Goal: Transaction & Acquisition: Purchase product/service

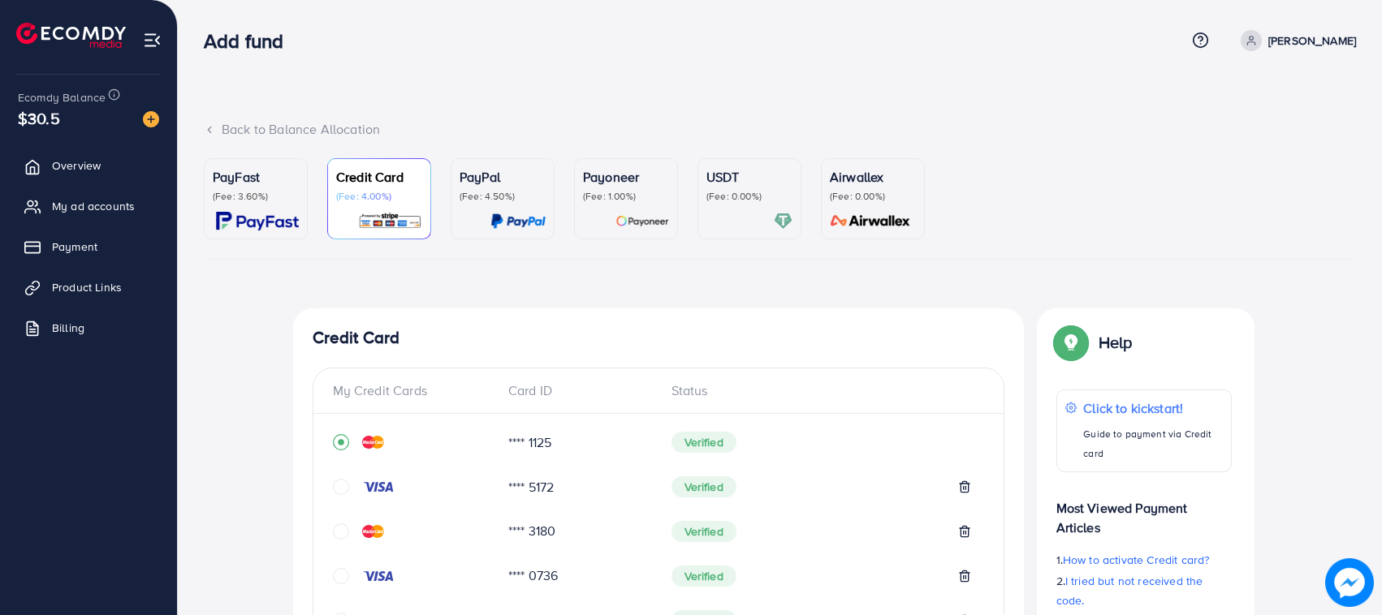
scroll to position [110, 0]
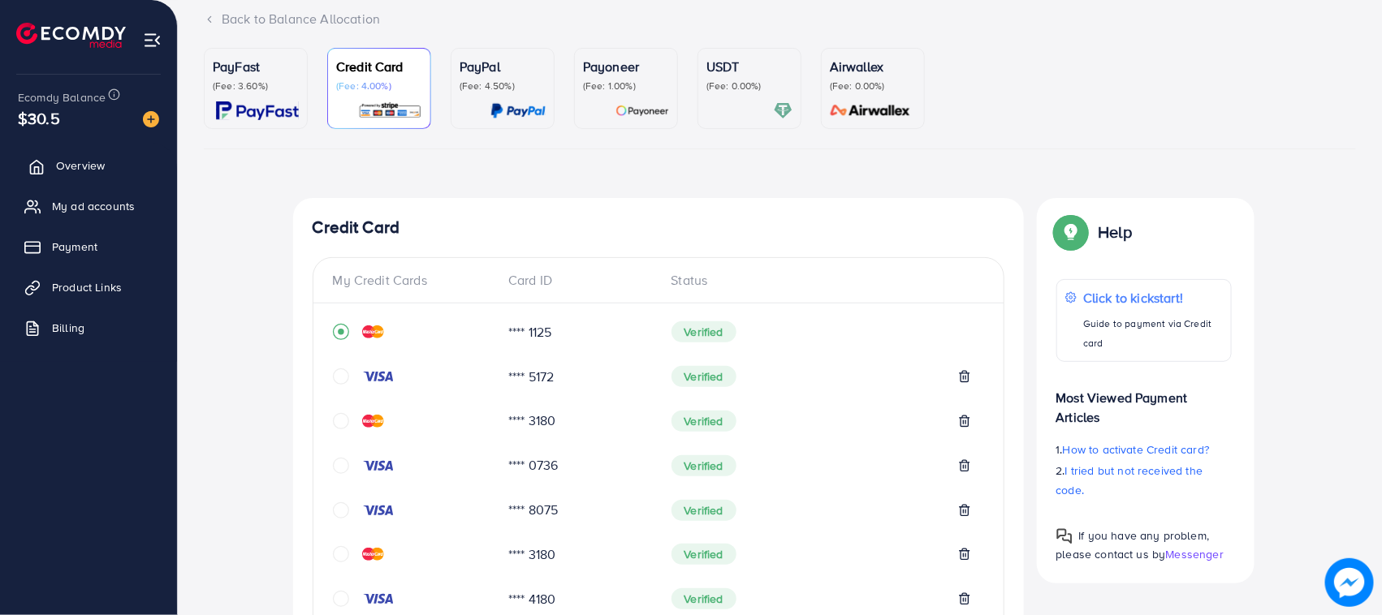
click at [66, 158] on span "Overview" at bounding box center [80, 166] width 49 height 16
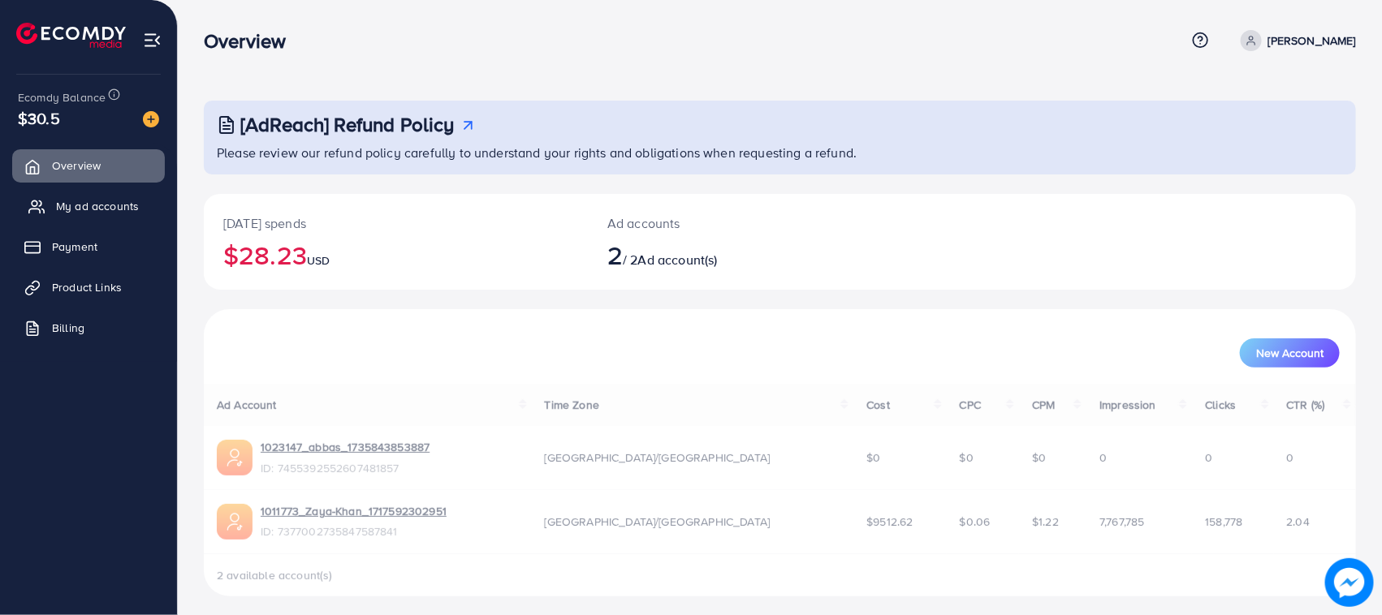
click at [110, 211] on span "My ad accounts" at bounding box center [97, 206] width 83 height 16
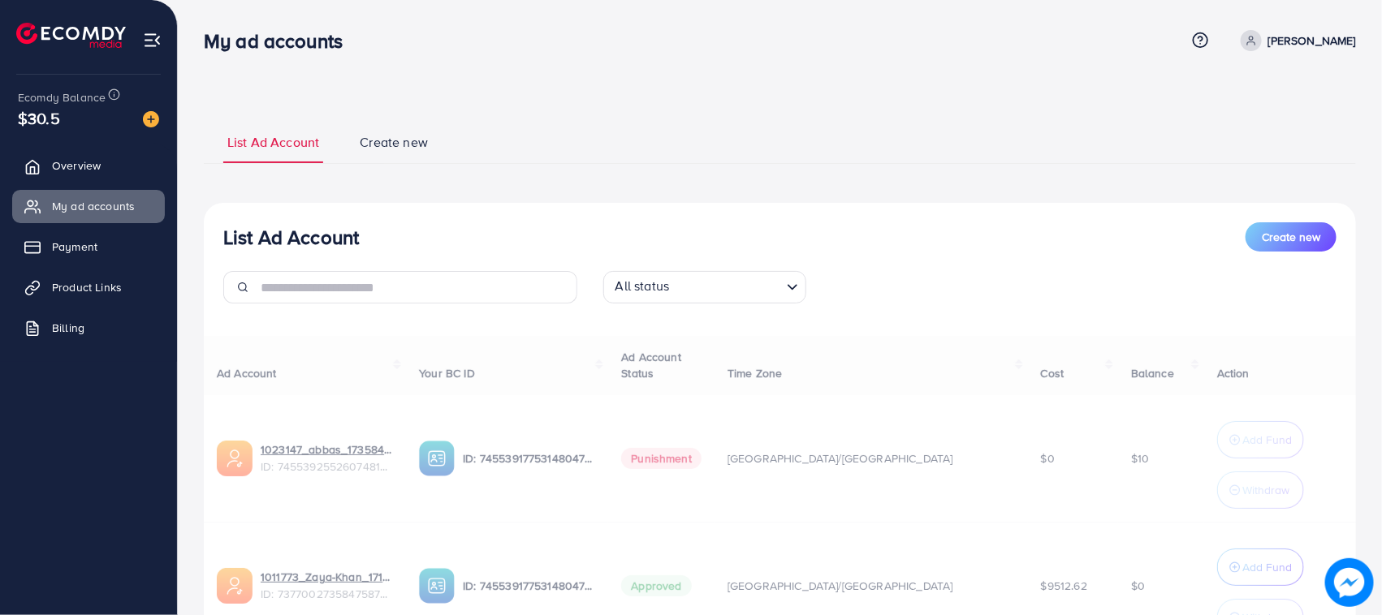
scroll to position [153, 0]
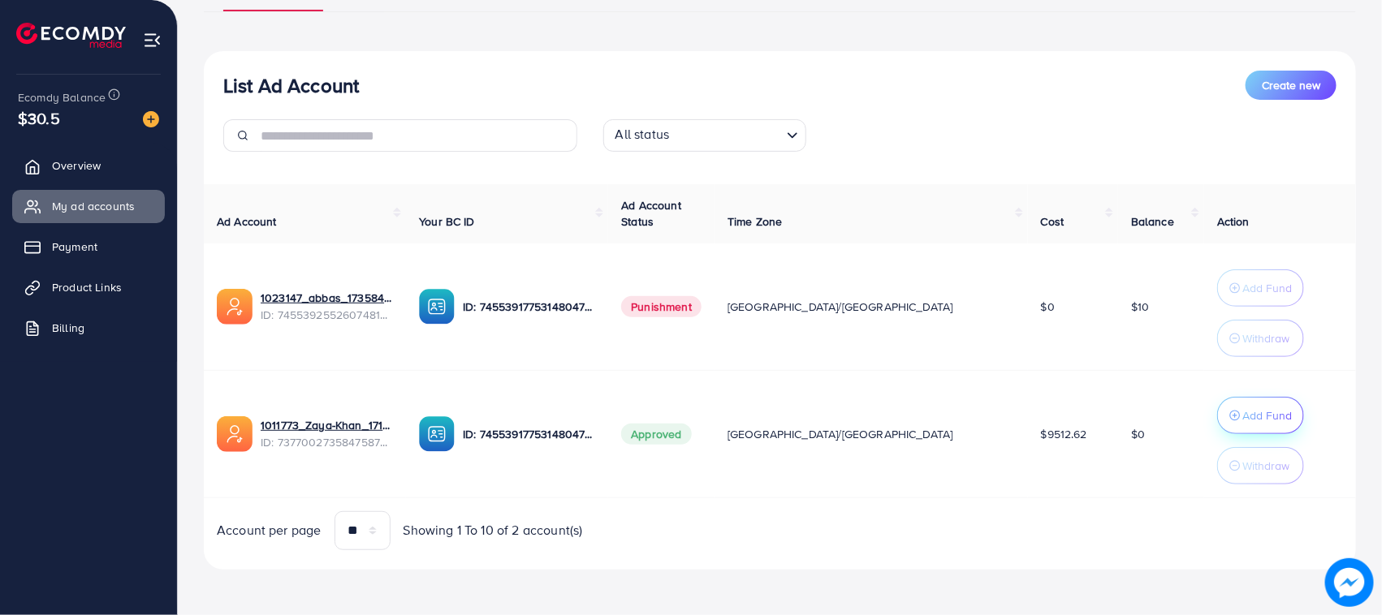
click at [1242, 422] on p "Add Fund" at bounding box center [1267, 415] width 50 height 19
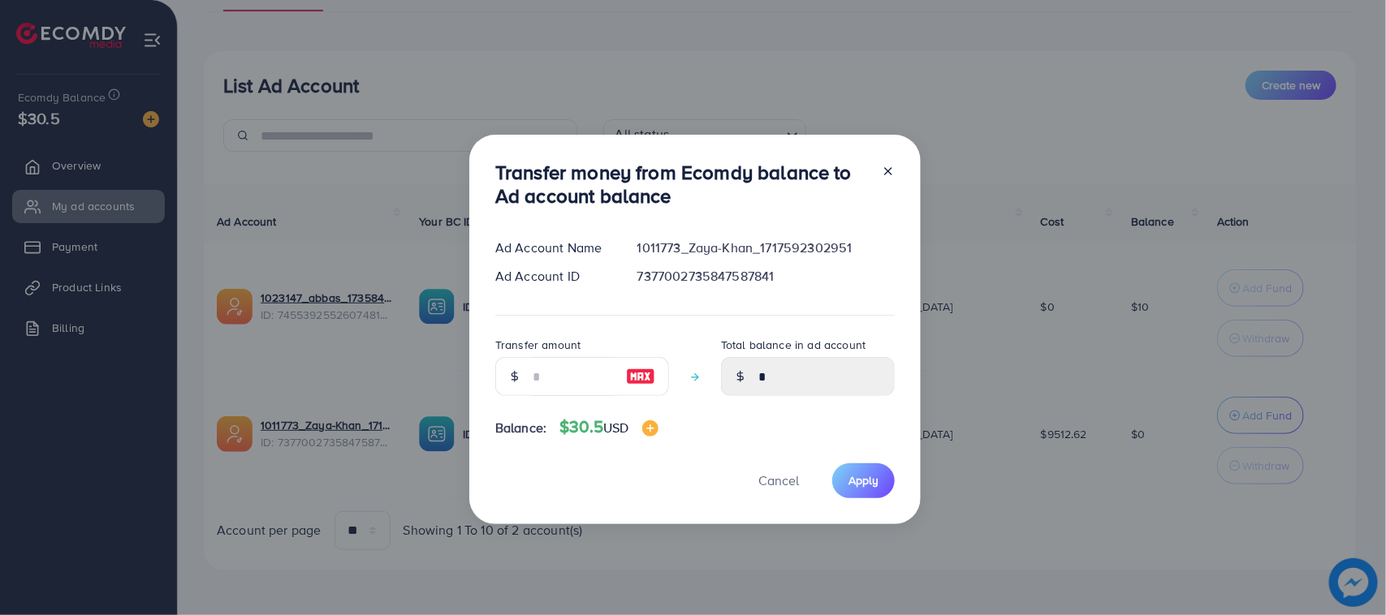
click at [557, 399] on div "Transfer amount" at bounding box center [582, 372] width 174 height 74
click at [558, 390] on input "number" at bounding box center [573, 376] width 81 height 39
type input "*"
type input "****"
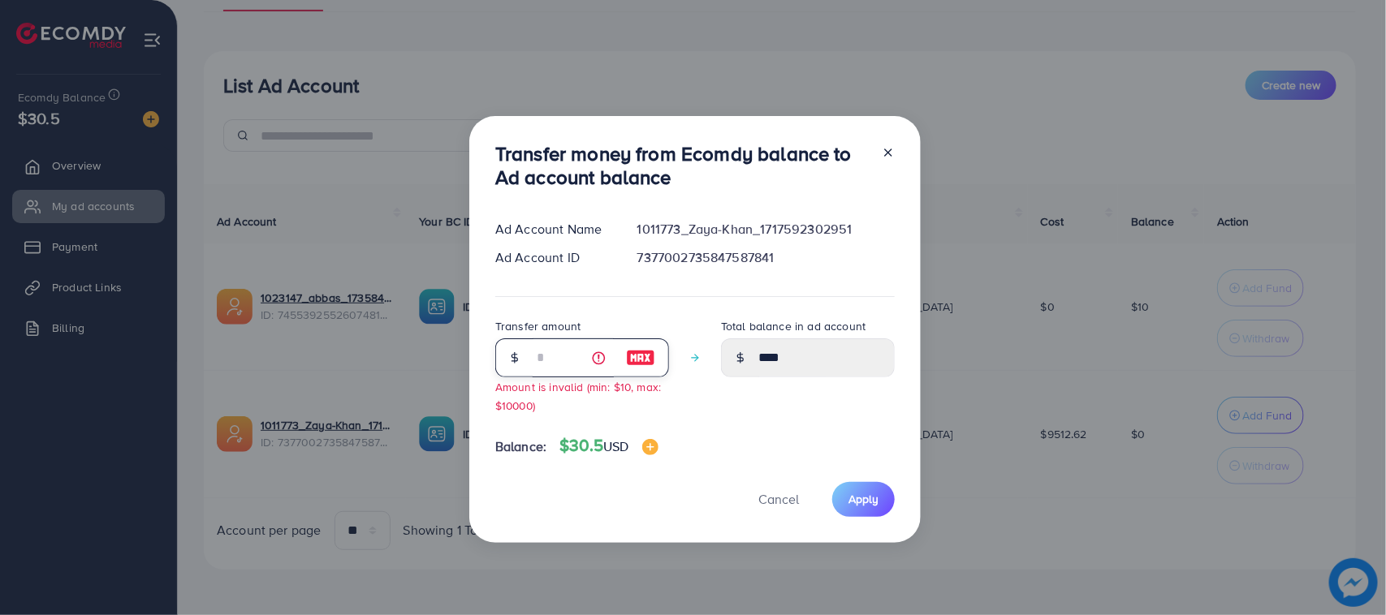
type input "**"
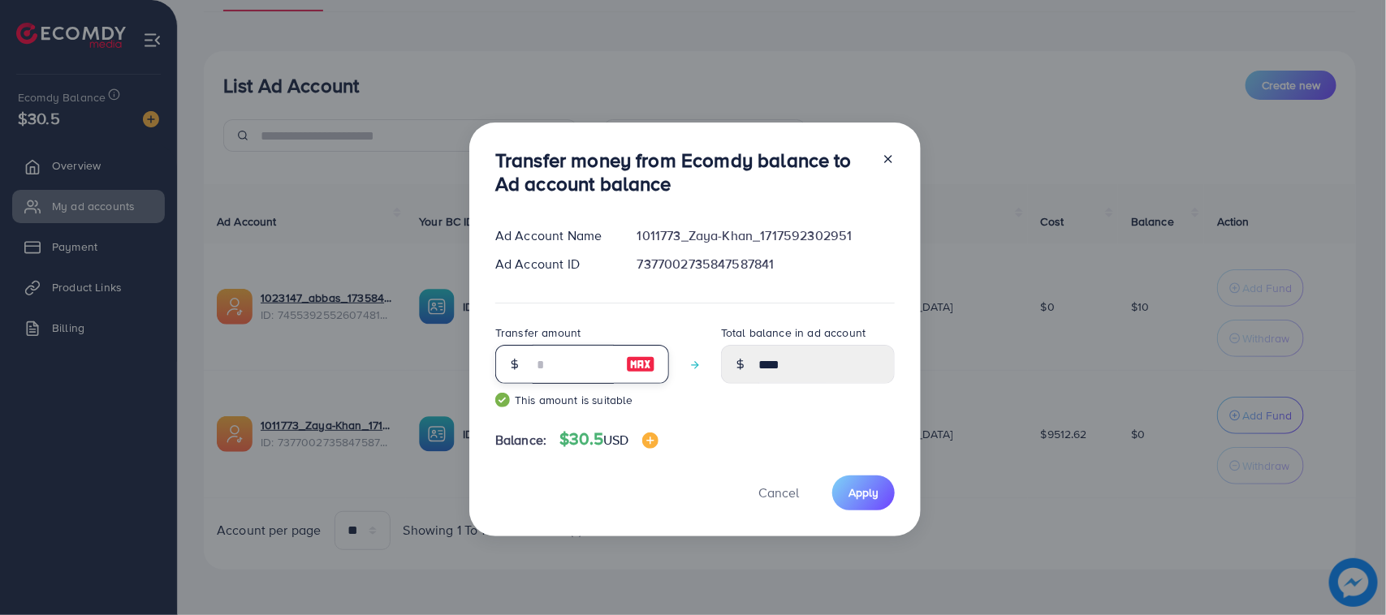
type input "*****"
type input "**"
drag, startPoint x: 870, startPoint y: 486, endPoint x: 847, endPoint y: 486, distance: 22.7
click at [869, 486] on span "Apply" at bounding box center [863, 493] width 30 height 16
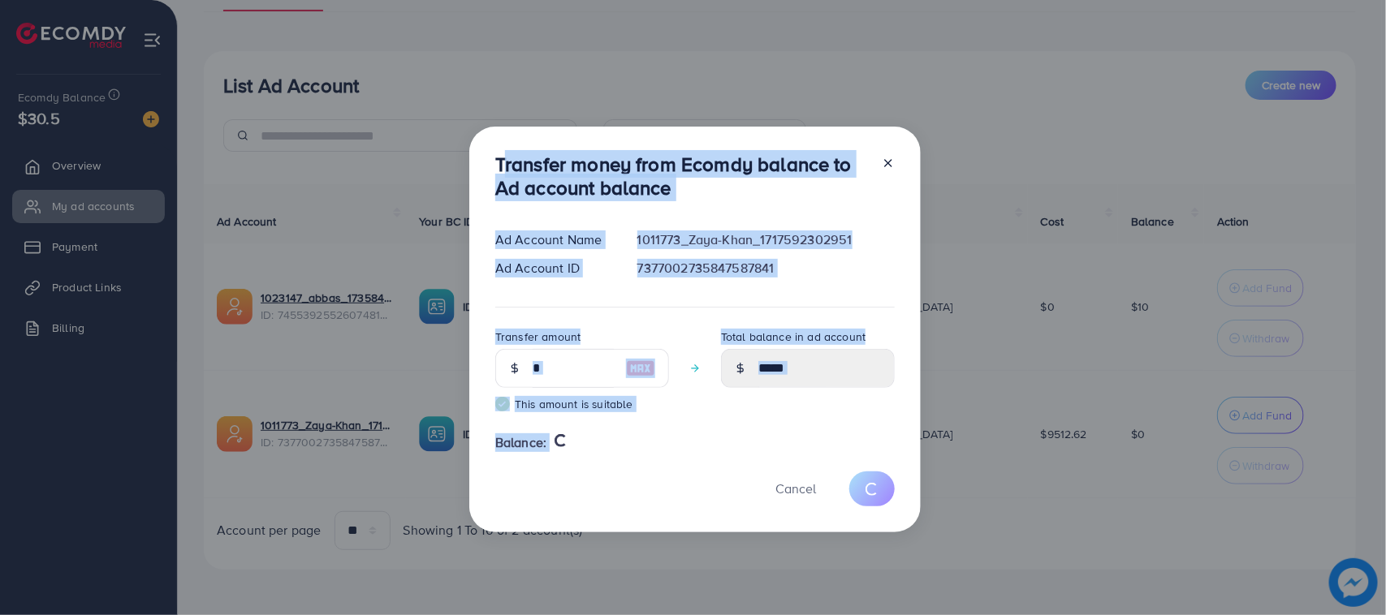
drag, startPoint x: 486, startPoint y: 173, endPoint x: 614, endPoint y: 468, distance: 322.2
click at [614, 468] on div "Transfer money from Ecomdy balance to Ad account balance Ad Account Name 101177…" at bounding box center [694, 330] width 451 height 406
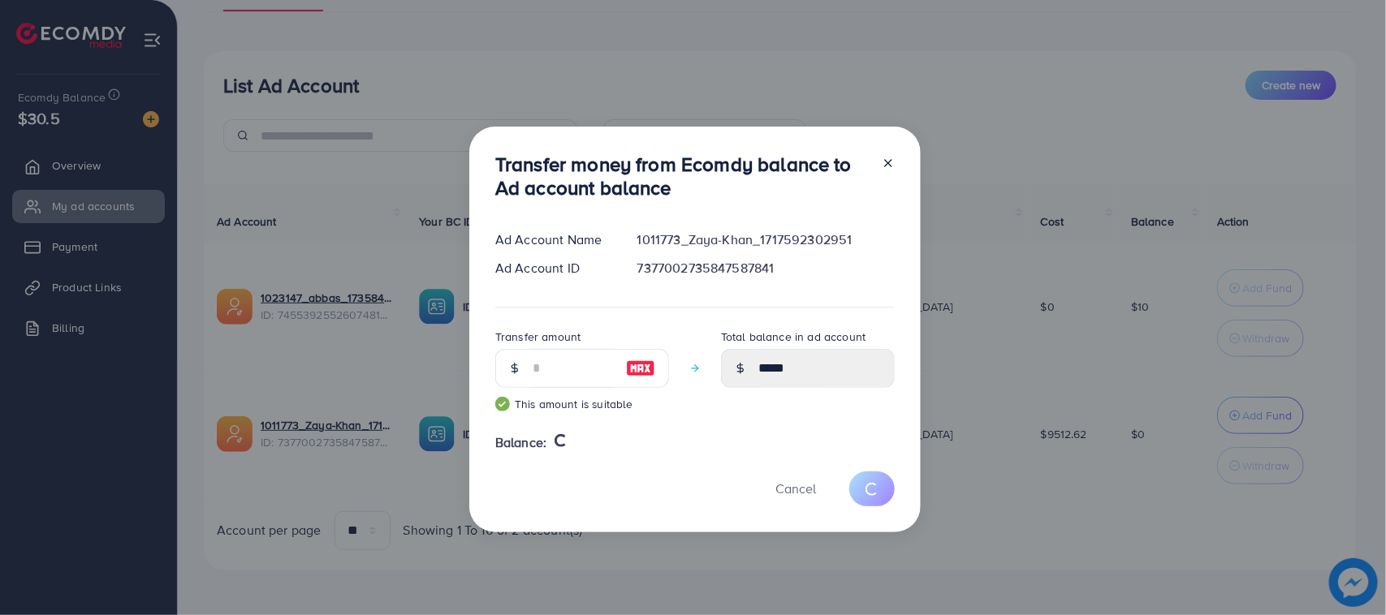
type input "*"
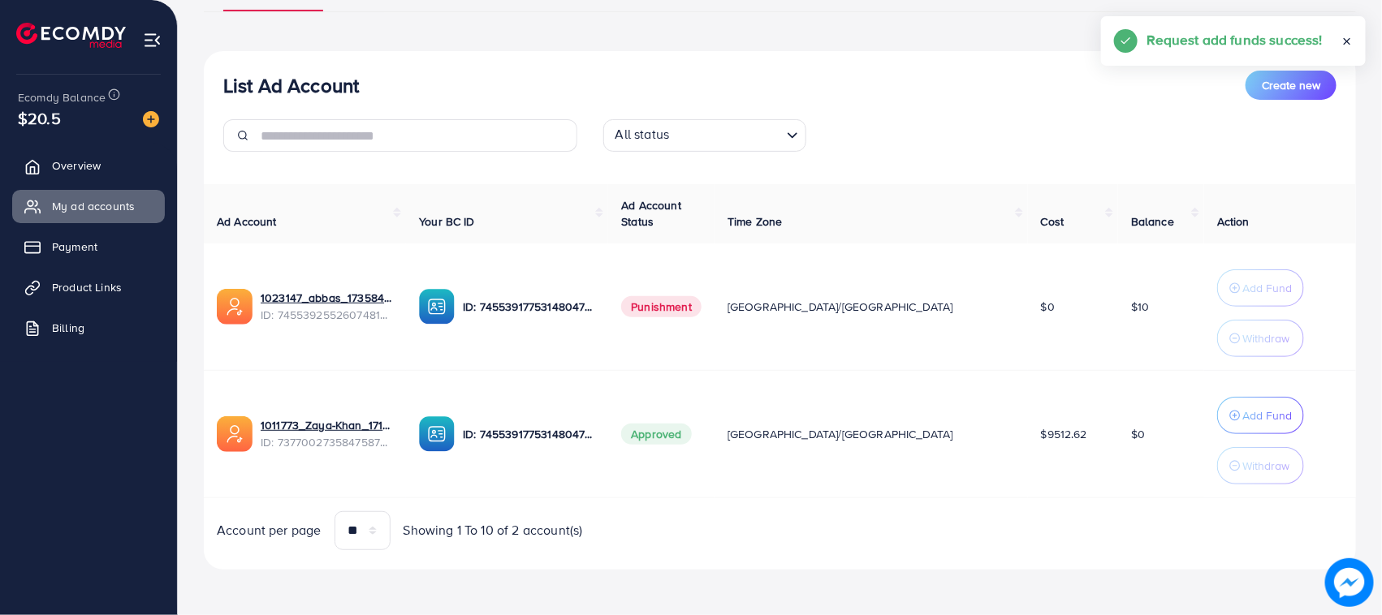
click at [96, 148] on ul "Overview My ad accounts Payment Product Links Billing" at bounding box center [88, 252] width 177 height 218
click at [97, 164] on span "Overview" at bounding box center [80, 166] width 49 height 16
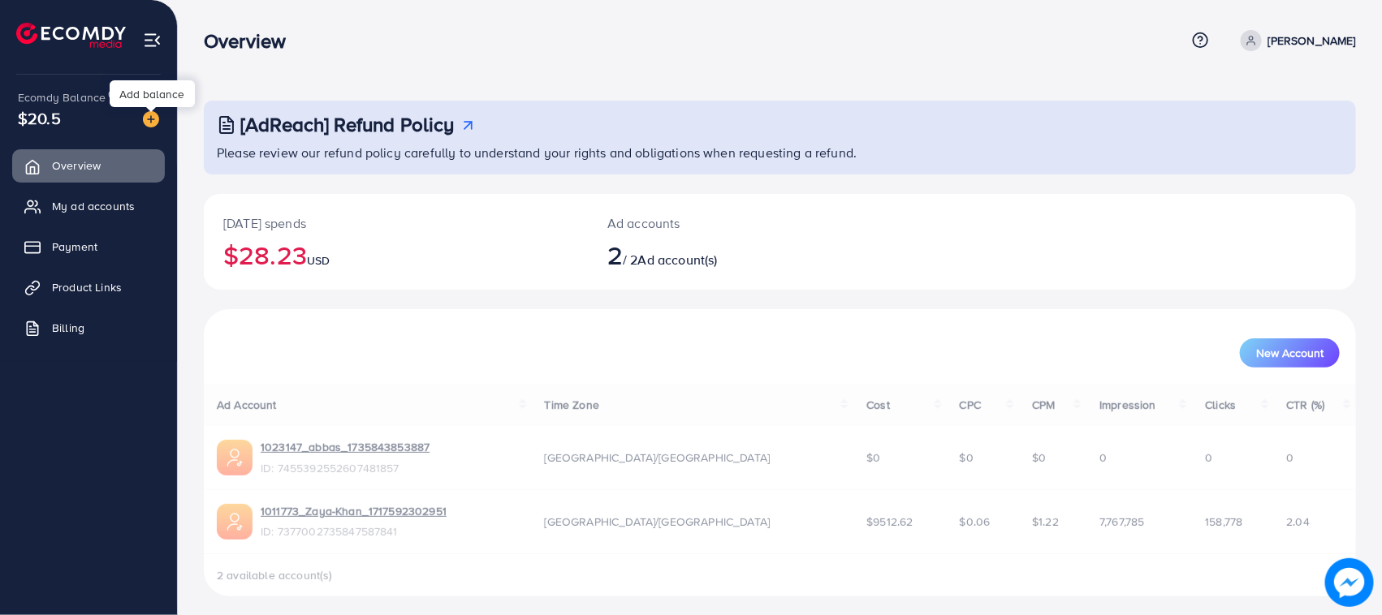
click at [146, 122] on img at bounding box center [151, 119] width 16 height 16
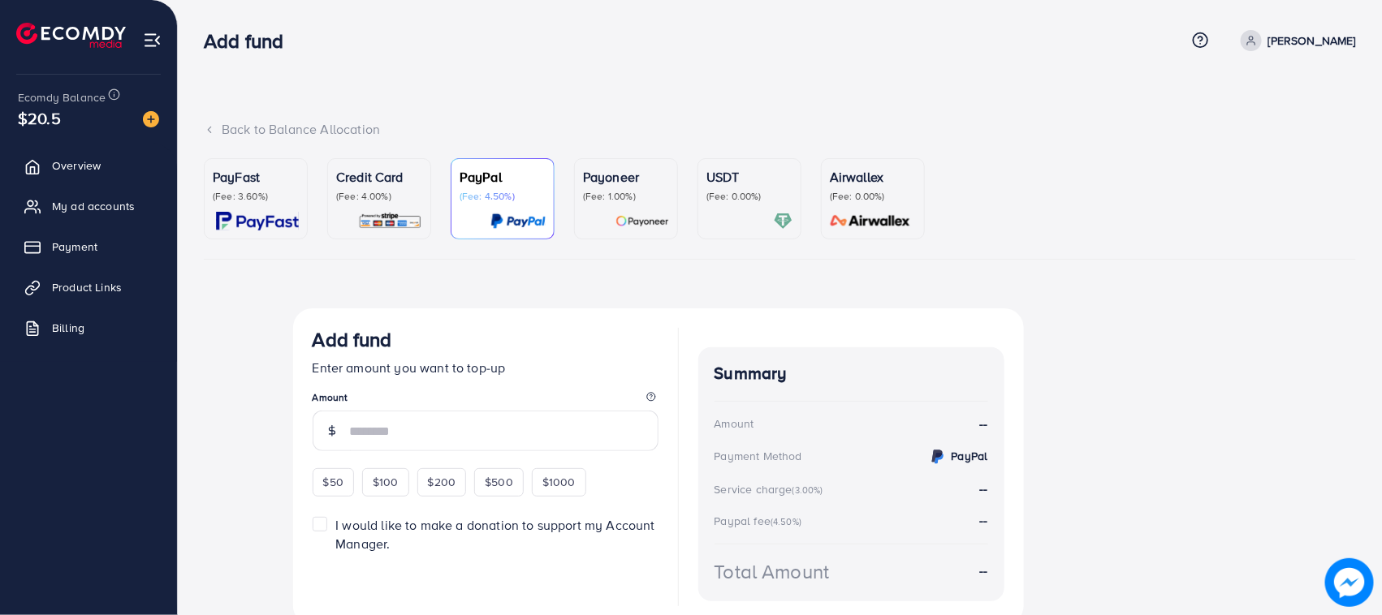
click at [404, 201] on p "(Fee: 4.00%)" at bounding box center [379, 196] width 86 height 13
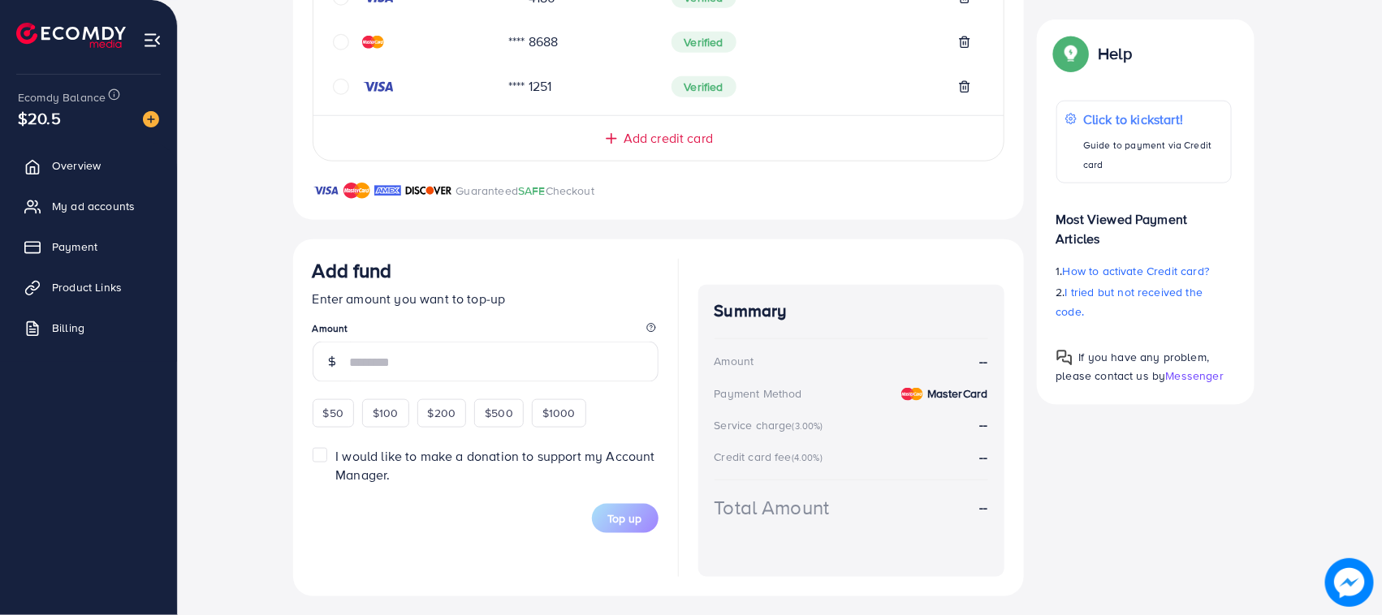
scroll to position [719, 0]
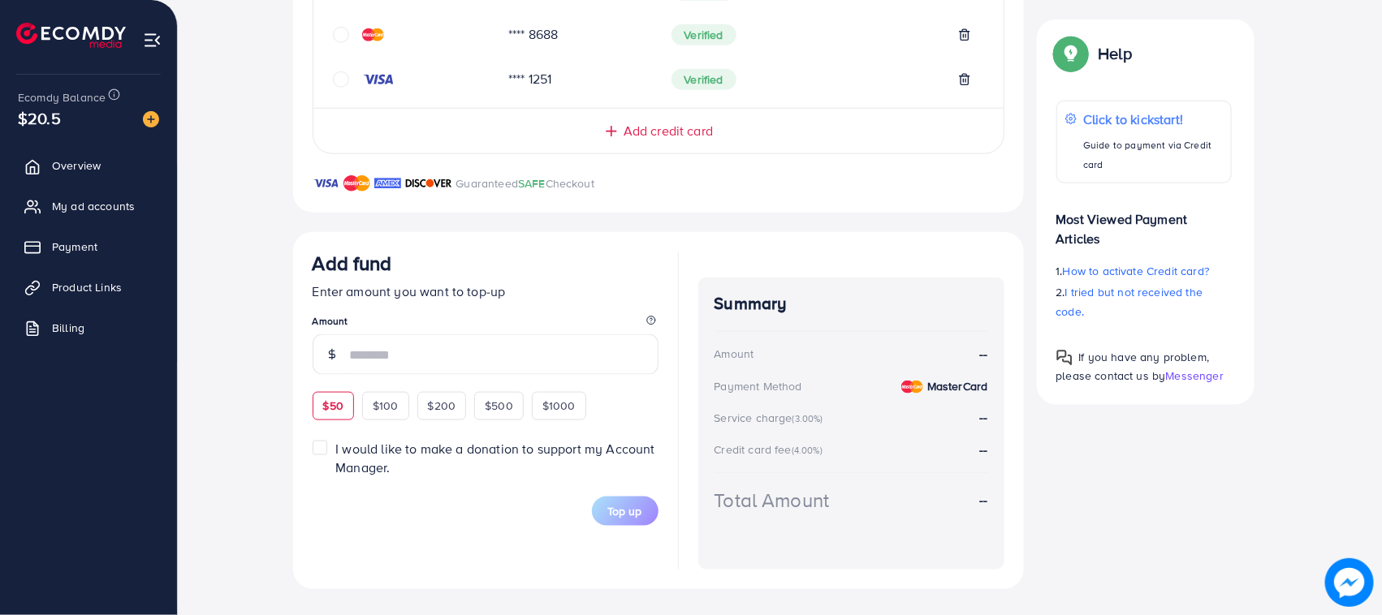
click at [339, 414] on span "$50" at bounding box center [333, 406] width 20 height 16
type input "**"
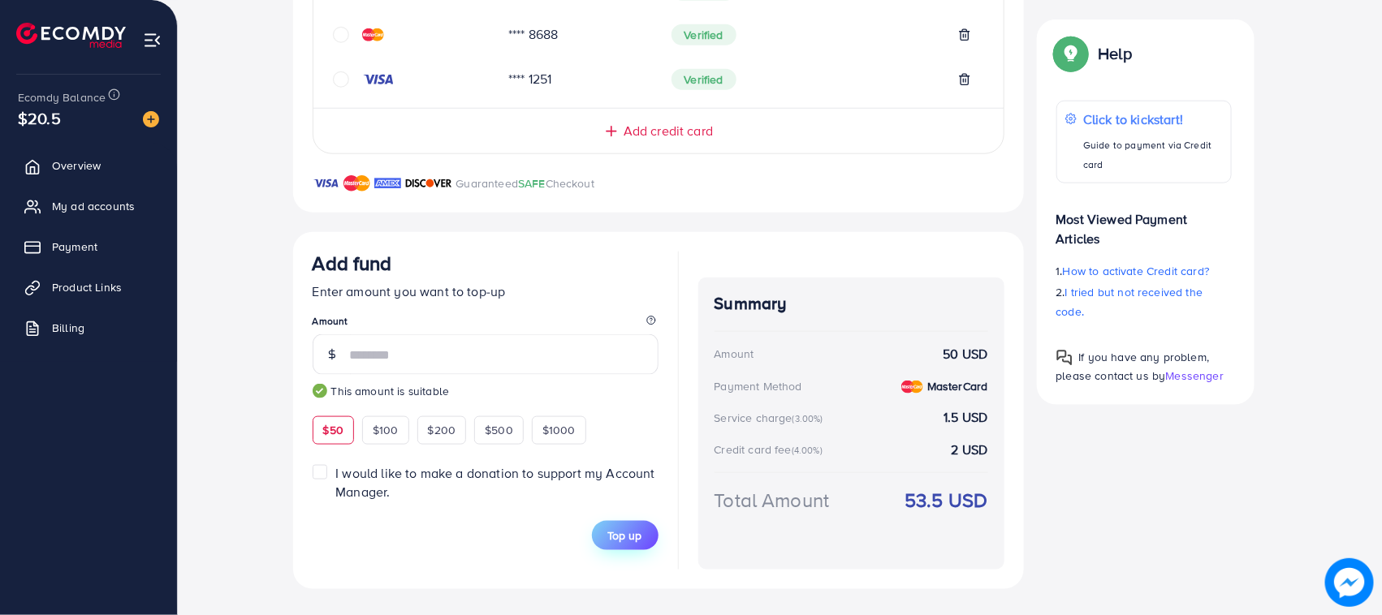
click at [614, 532] on span "Top up" at bounding box center [625, 536] width 34 height 16
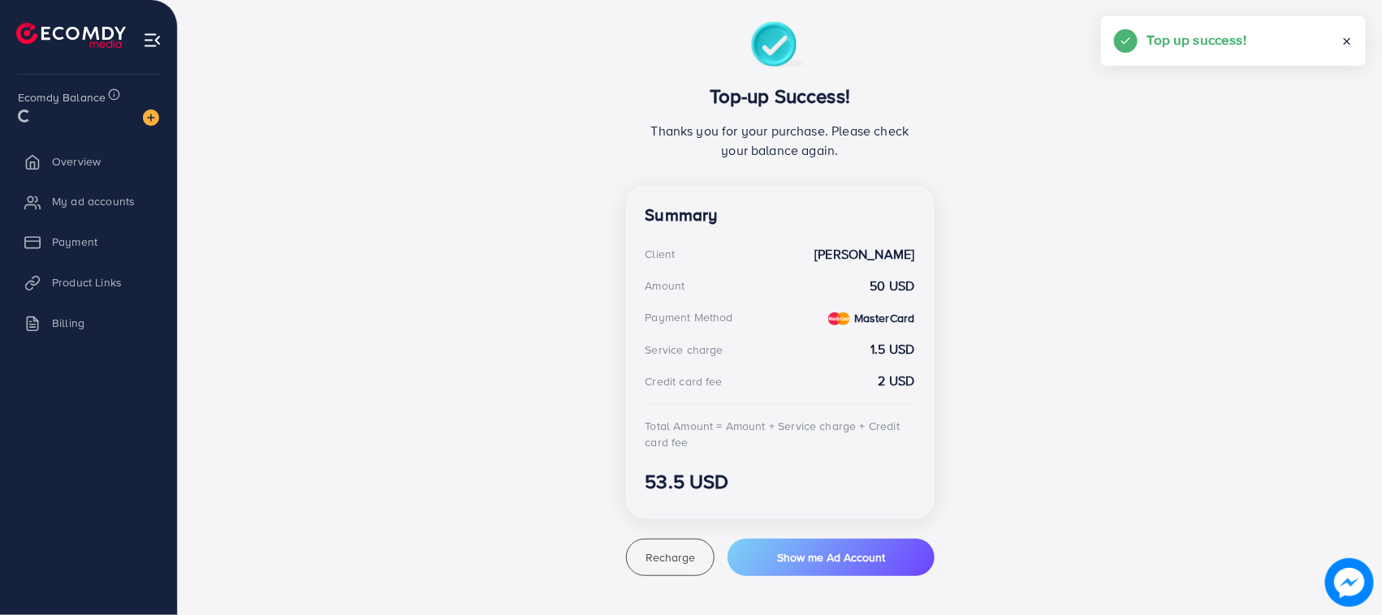
scroll to position [286, 0]
drag, startPoint x: 307, startPoint y: 257, endPoint x: 947, endPoint y: 494, distance: 682.0
click at [947, 494] on div "Top-up Success! Thanks you for your purchase. Please check your balance again. …" at bounding box center [780, 300] width 974 height 555
click at [490, 192] on div "Top-up Success! Thanks you for your purchase. Please check your balance again. …" at bounding box center [780, 300] width 974 height 555
click at [86, 201] on span "My ad accounts" at bounding box center [97, 206] width 83 height 16
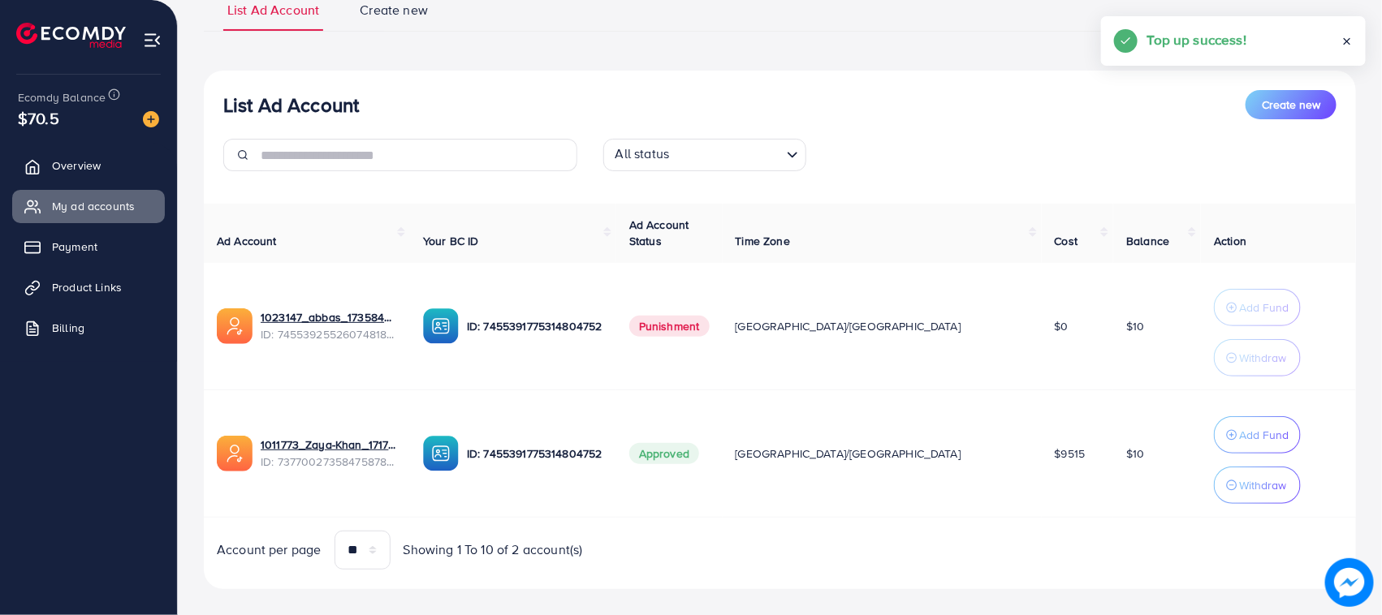
scroll to position [153, 0]
